Goal: Navigation & Orientation: Find specific page/section

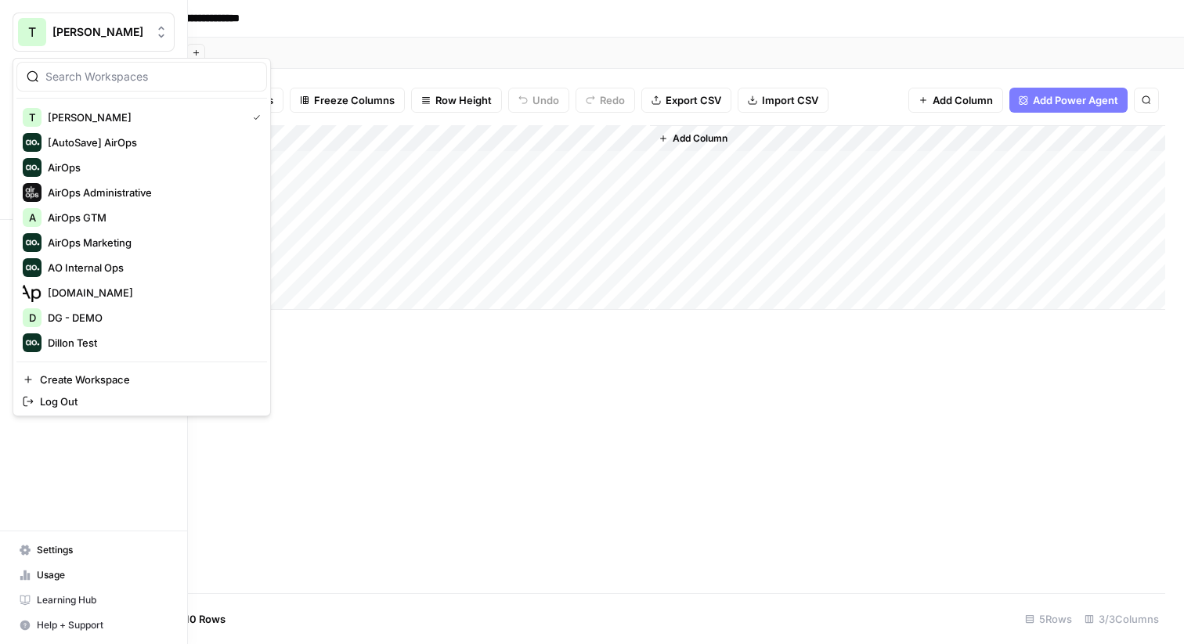
click at [19, 38] on div "T" at bounding box center [32, 32] width 28 height 28
click at [133, 136] on span "[AutoSave] AirOps" at bounding box center [151, 143] width 207 height 16
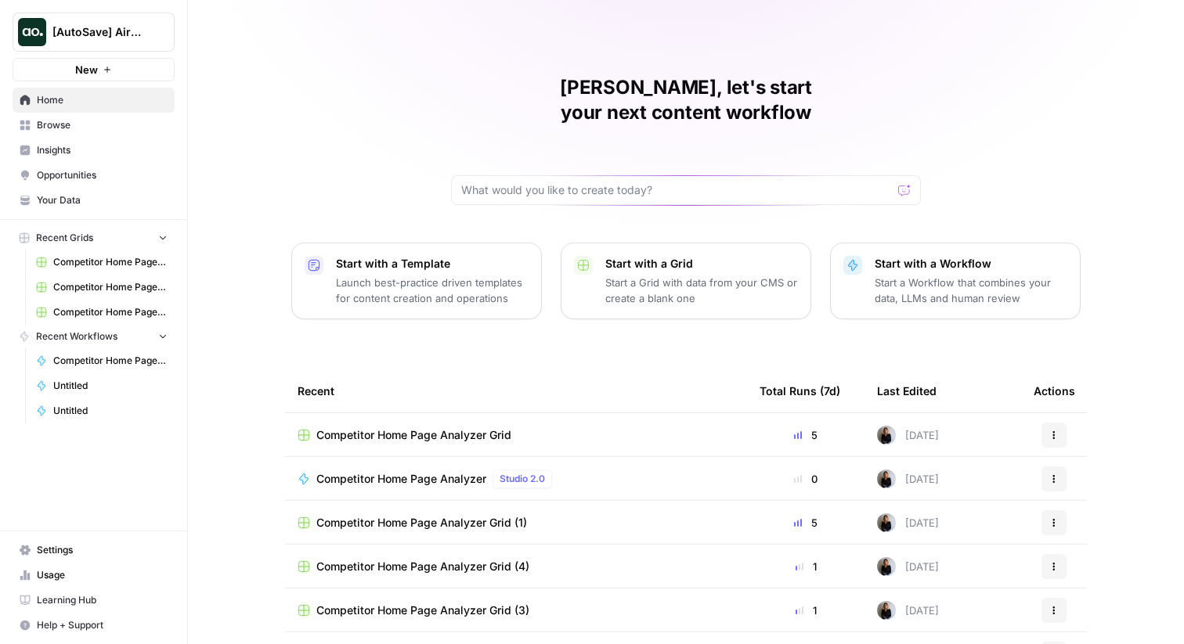
click at [62, 123] on span "Browse" at bounding box center [102, 125] width 131 height 14
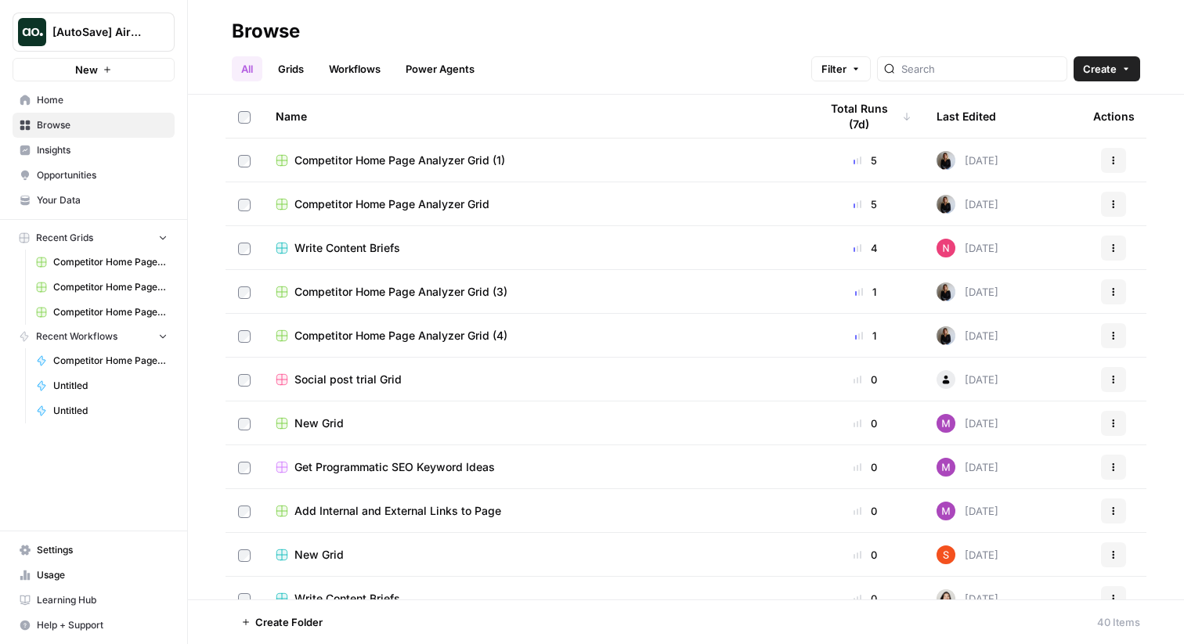
click at [99, 35] on span "[AutoSave] AirOps" at bounding box center [99, 32] width 95 height 16
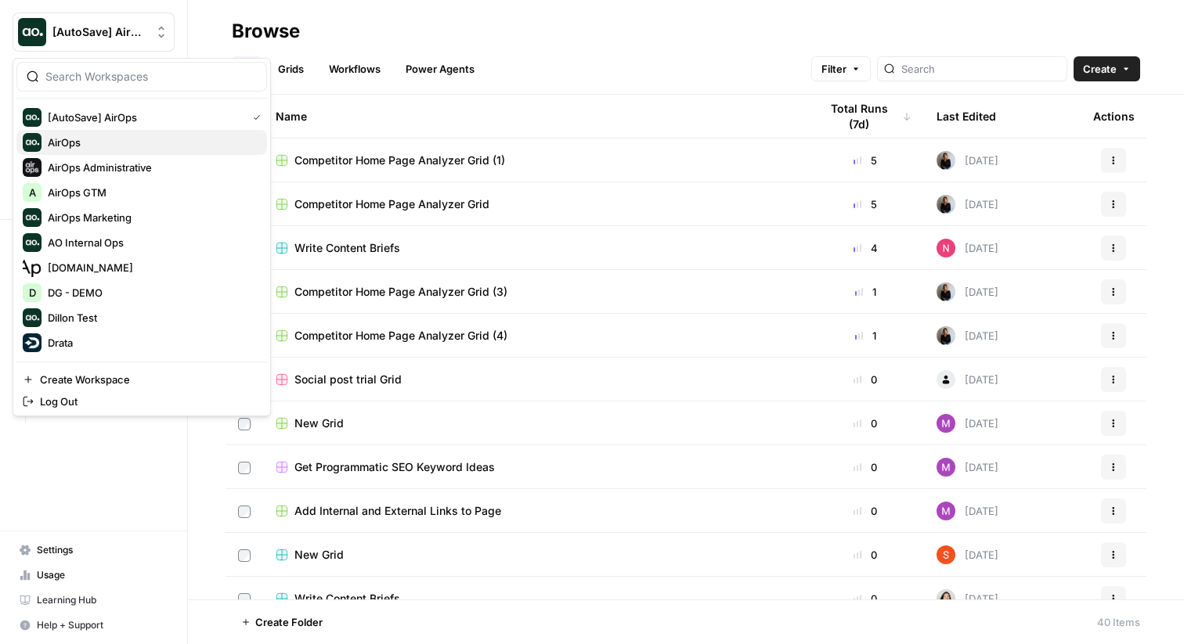
click at [86, 143] on span "AirOps" at bounding box center [151, 143] width 207 height 16
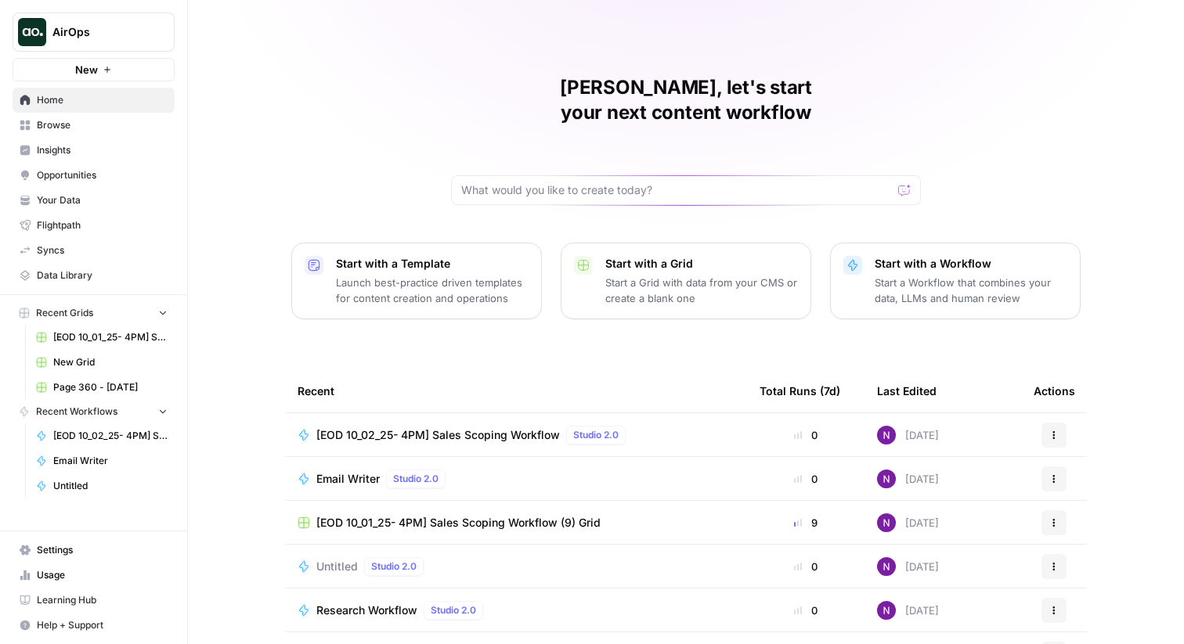
click at [74, 123] on span "Browse" at bounding box center [102, 125] width 131 height 14
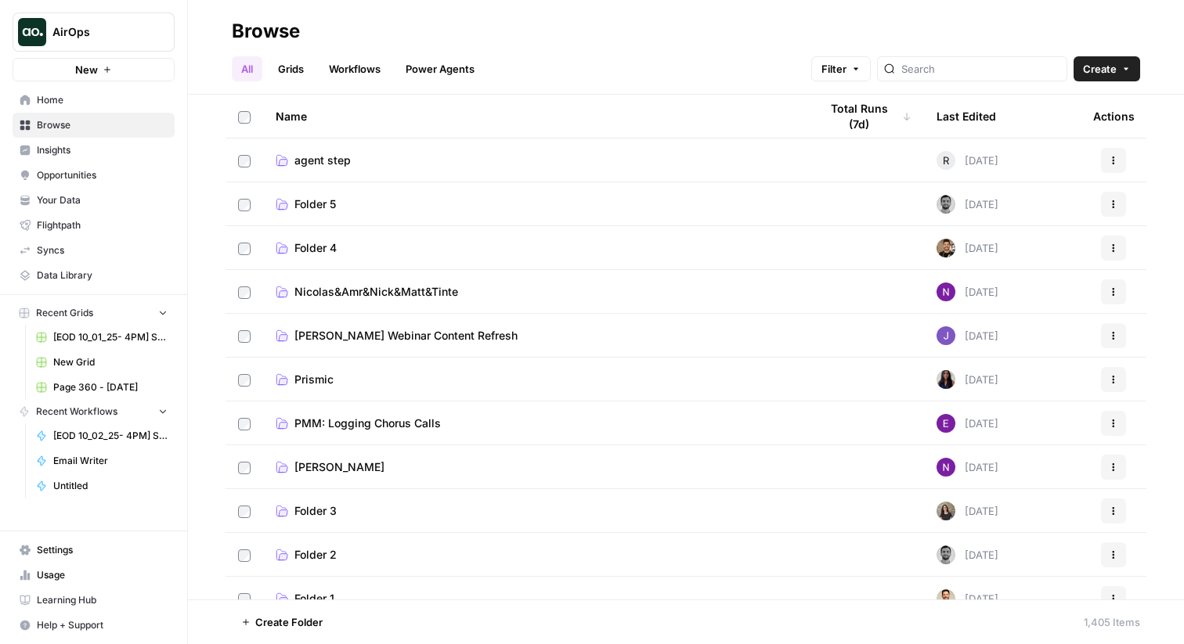
click at [352, 62] on link "Workflows" at bounding box center [354, 68] width 70 height 25
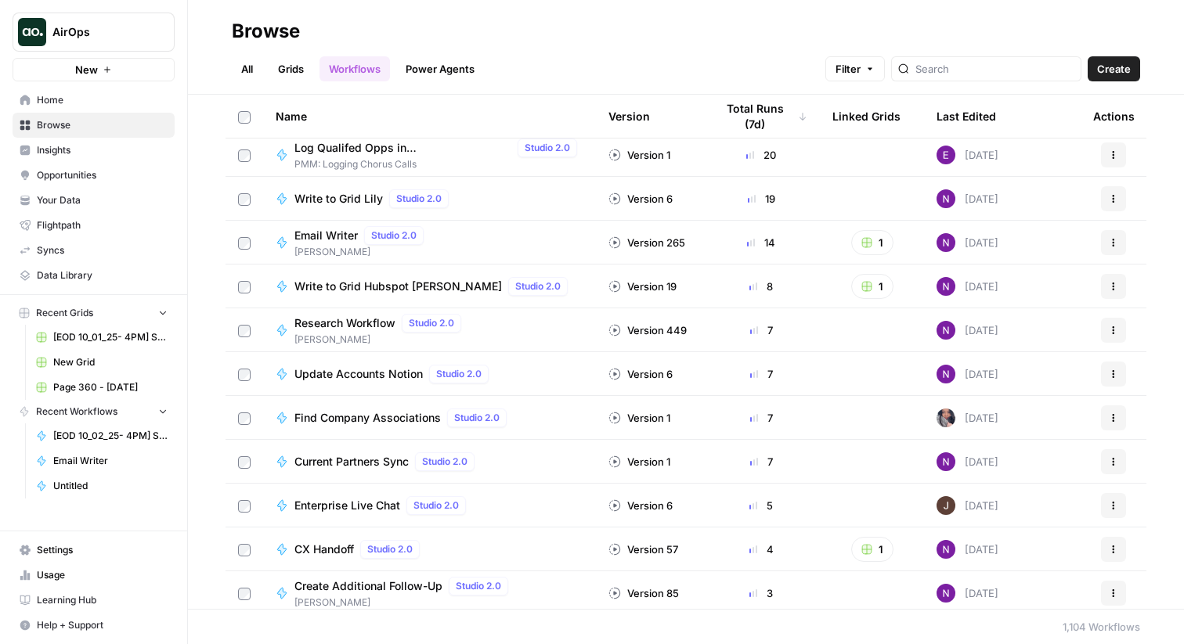
scroll to position [226, 0]
click at [356, 323] on span "Research Workflow" at bounding box center [344, 323] width 101 height 16
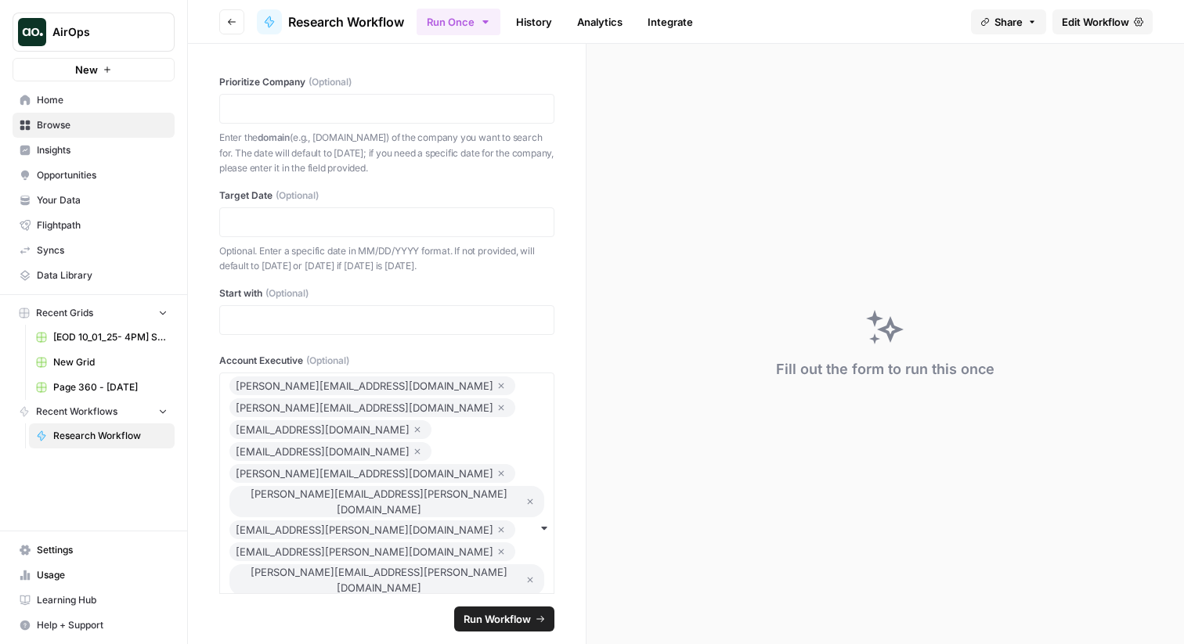
click at [1099, 24] on span "Edit Workflow" at bounding box center [1095, 22] width 67 height 16
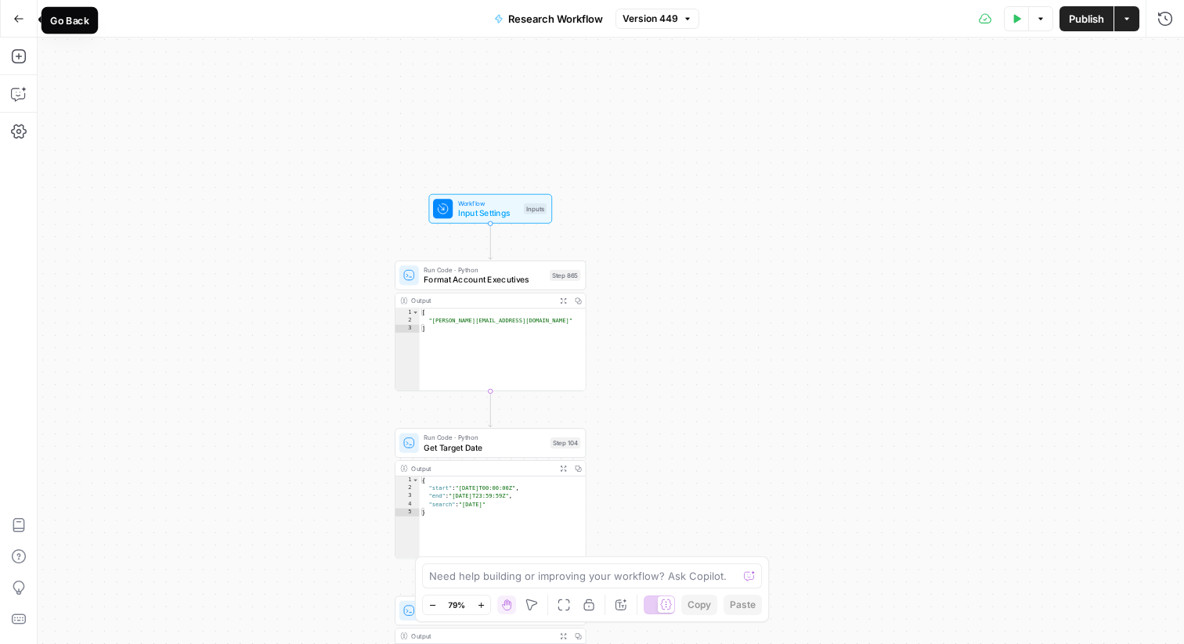
click at [13, 15] on icon "button" at bounding box center [18, 18] width 11 height 11
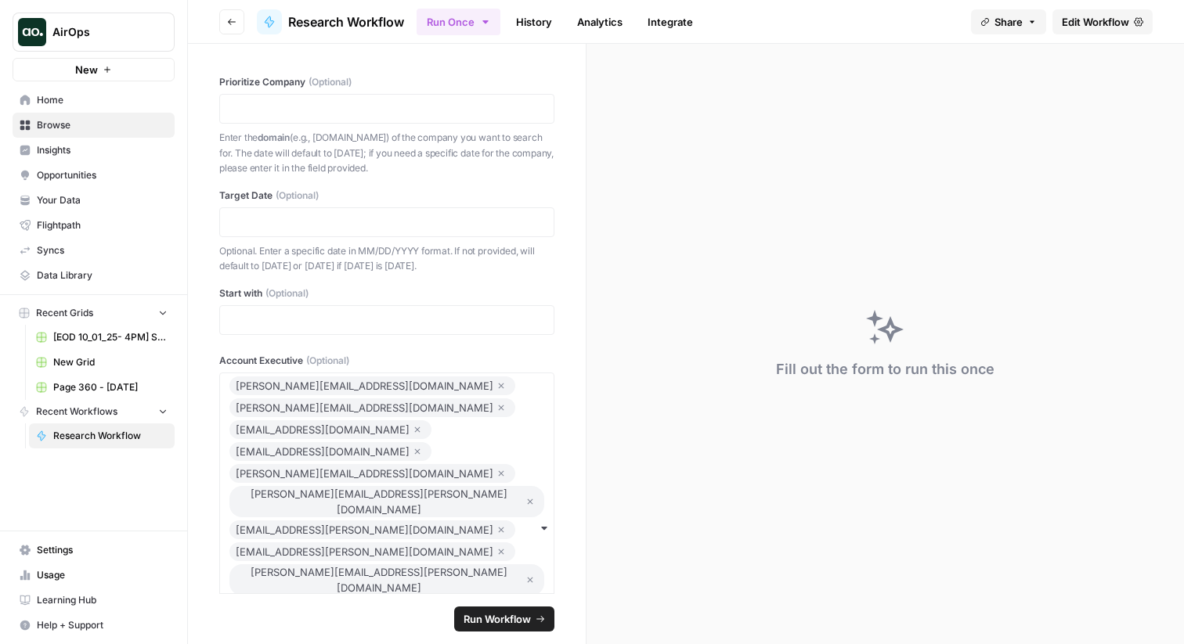
click at [231, 22] on icon "button" at bounding box center [231, 21] width 9 height 9
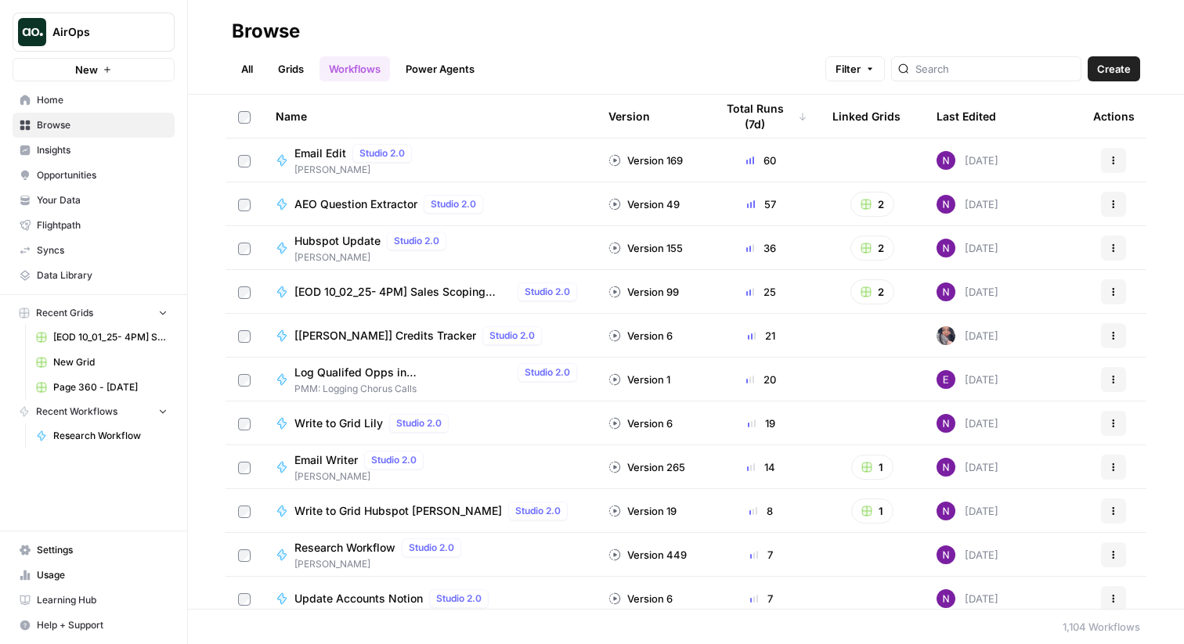
click at [287, 73] on link "Grids" at bounding box center [291, 68] width 45 height 25
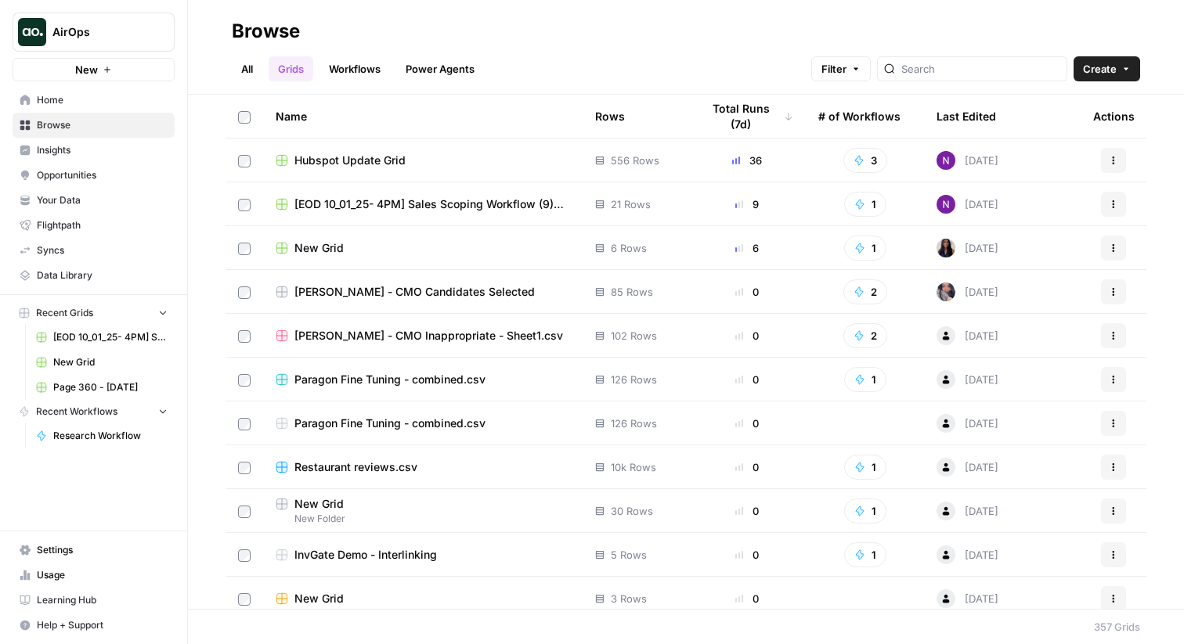
click at [395, 156] on span "Hubspot Update Grid" at bounding box center [349, 161] width 111 height 16
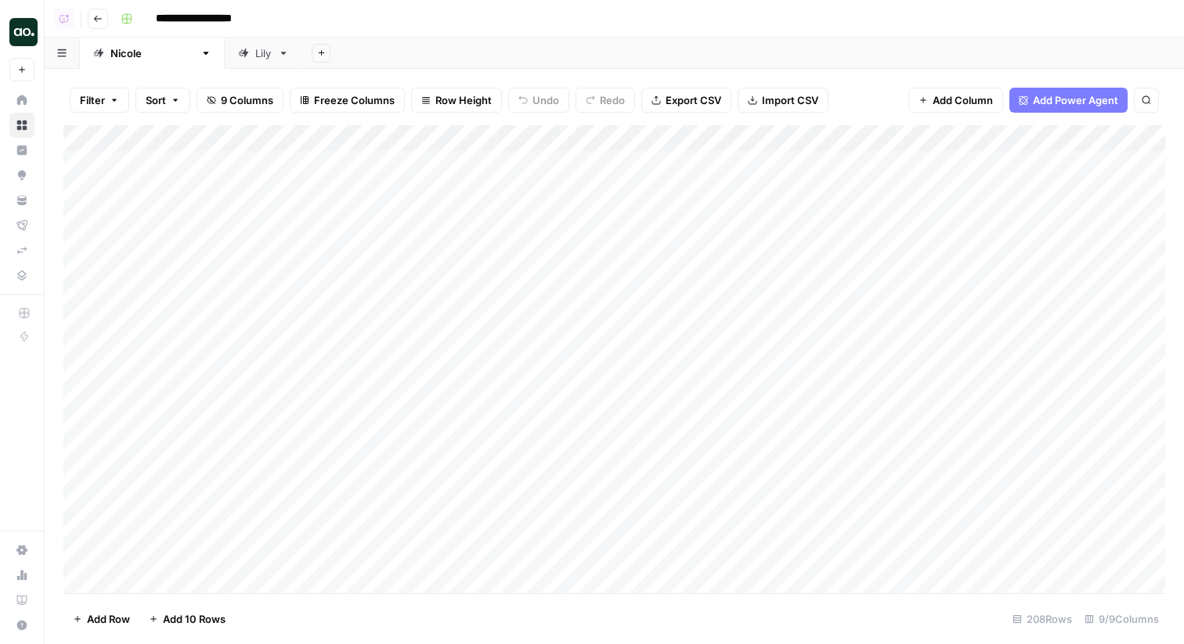
click at [97, 19] on icon "button" at bounding box center [97, 18] width 9 height 9
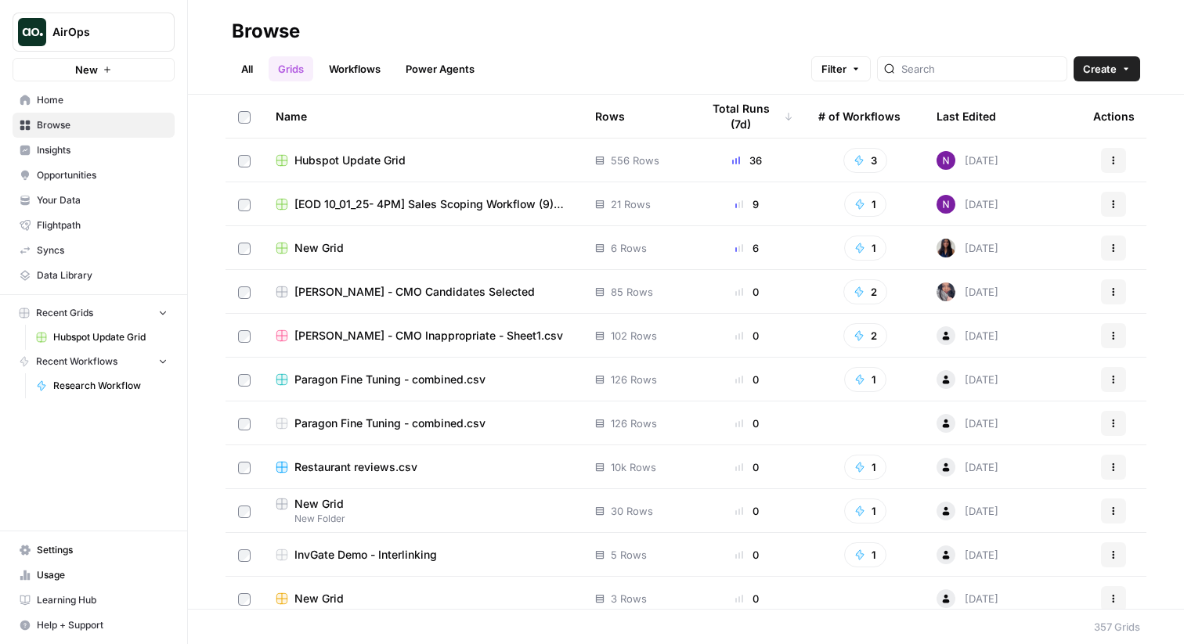
click at [445, 209] on span "[EOD 10_01_25- 4PM] Sales Scoping Workflow (9) Grid" at bounding box center [432, 205] width 276 height 16
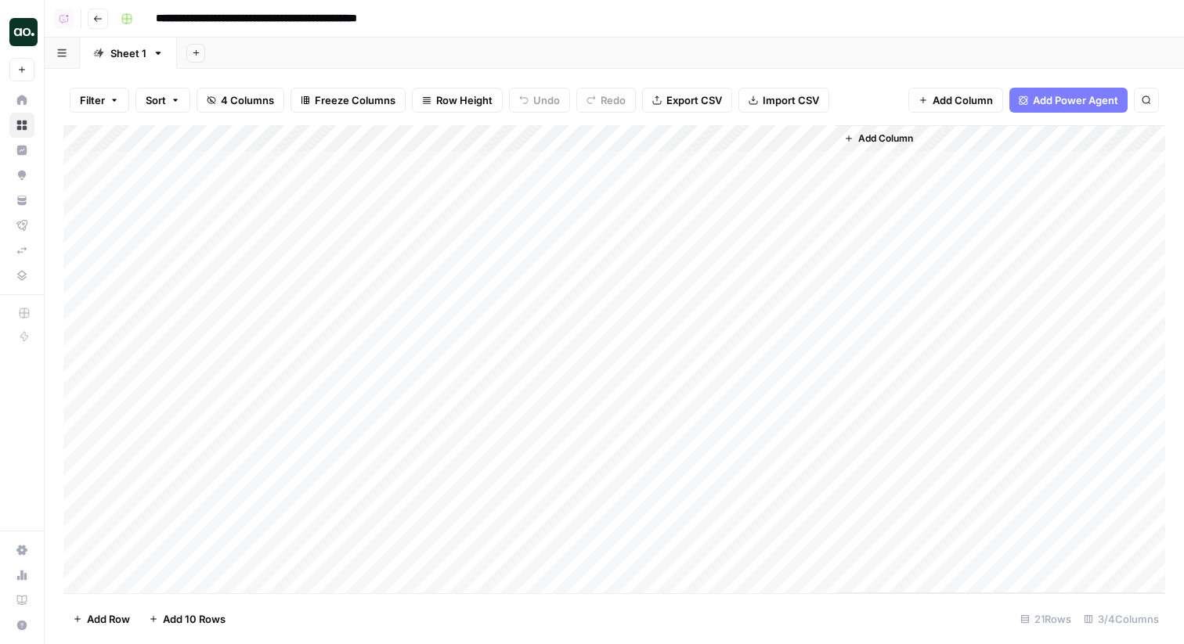
scroll to position [143, 0]
